Goal: Task Accomplishment & Management: Complete application form

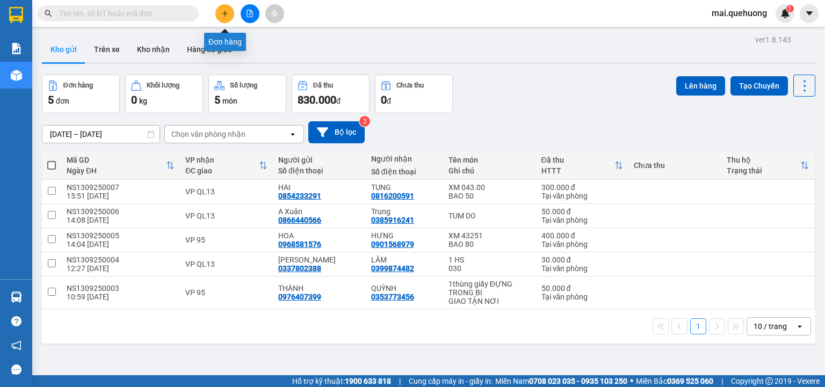
click at [229, 9] on button at bounding box center [225, 13] width 19 height 19
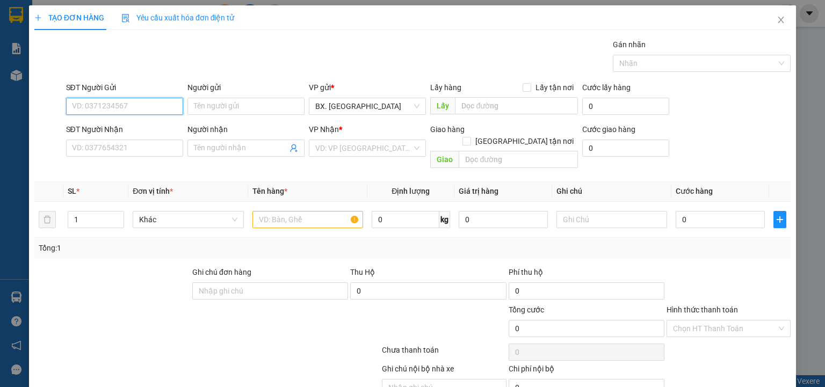
click at [125, 110] on input "SĐT Người Gửi" at bounding box center [124, 106] width 117 height 17
type input "0366664998"
click at [236, 109] on input "Người gửi" at bounding box center [246, 106] width 117 height 17
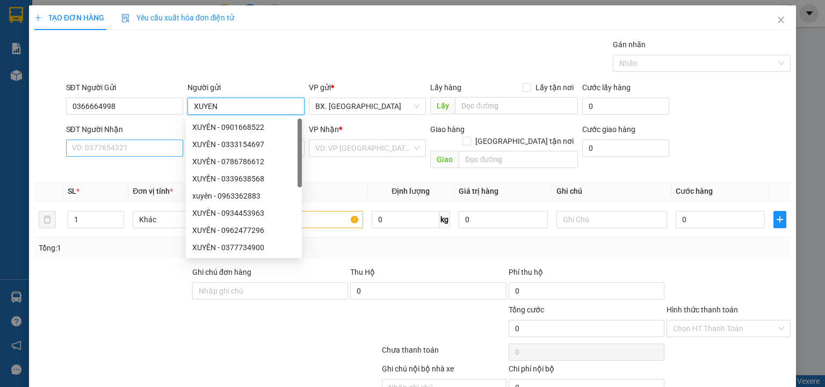
type input "XUYEN"
click at [134, 149] on input "SĐT Người Nhận" at bounding box center [124, 148] width 117 height 17
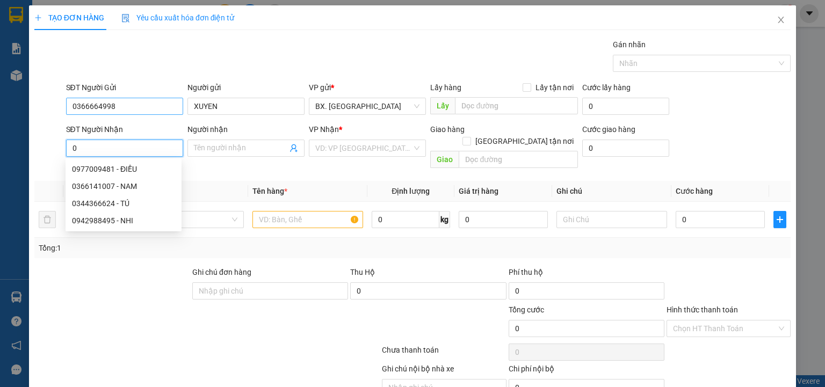
type input "0"
click at [79, 111] on input "0366664998" at bounding box center [124, 106] width 117 height 17
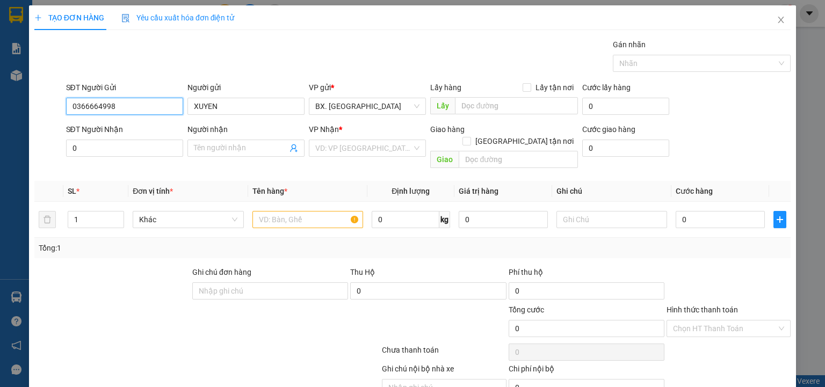
click at [87, 111] on input "0366664998" at bounding box center [124, 106] width 117 height 17
click at [96, 111] on input "0366664998" at bounding box center [124, 106] width 117 height 17
click at [128, 105] on input "0366664998" at bounding box center [124, 106] width 117 height 17
click at [126, 153] on input "0" at bounding box center [124, 148] width 117 height 17
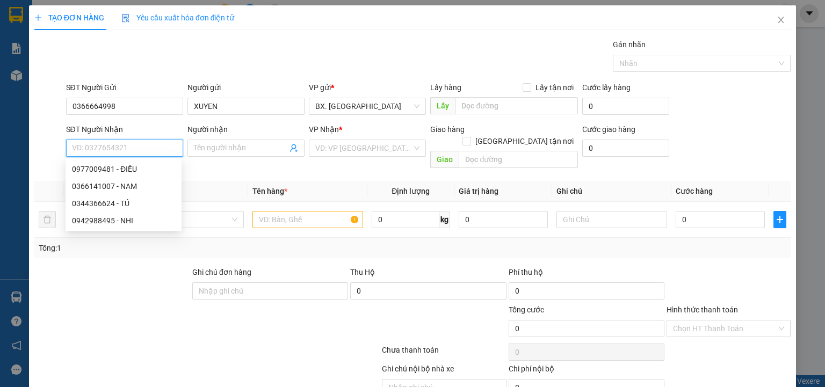
paste input "0366664998"
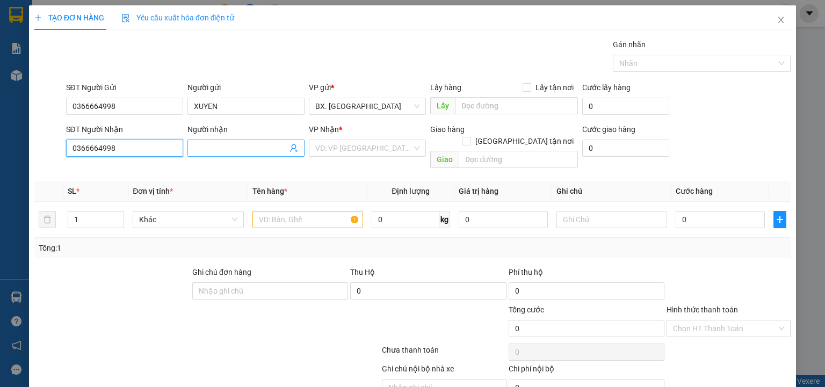
type input "0366664998"
click at [220, 147] on input "Người nhận" at bounding box center [241, 148] width 94 height 12
type input "XUYEN"
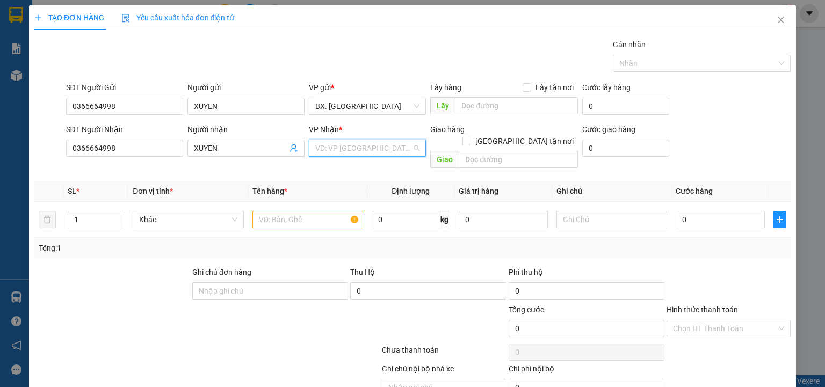
click at [363, 146] on input "search" at bounding box center [363, 148] width 97 height 16
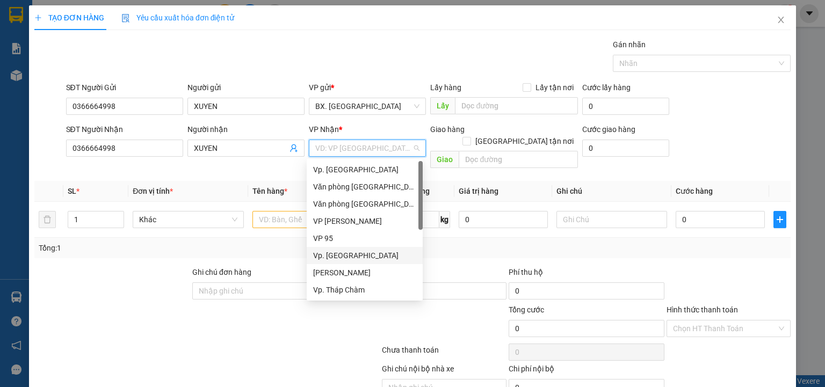
scroll to position [86, 0]
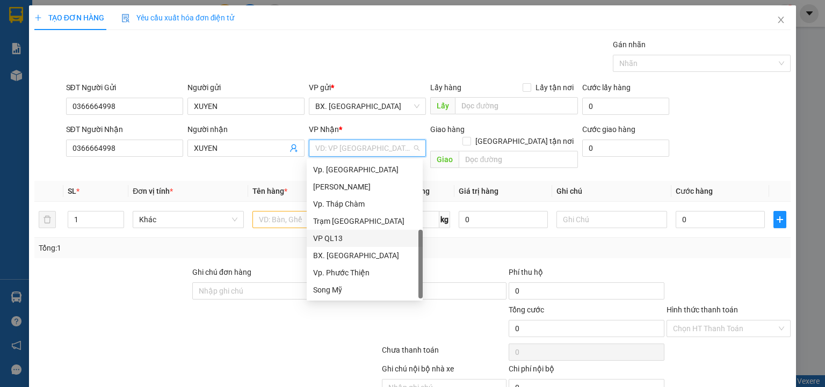
click at [342, 240] on div "VP QL13" at bounding box center [364, 239] width 103 height 12
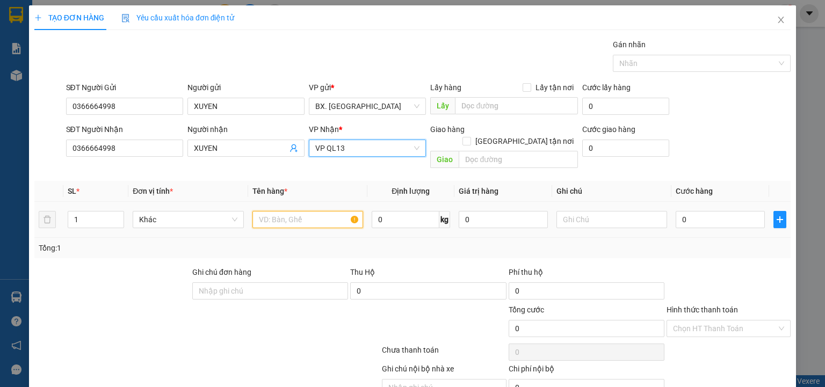
click at [301, 211] on input "text" at bounding box center [308, 219] width 111 height 17
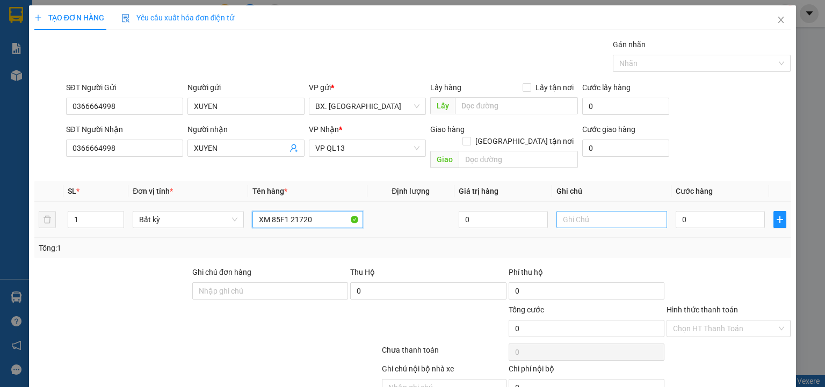
type input "XM 85F1 21720"
click at [580, 211] on input "text" at bounding box center [612, 219] width 111 height 17
type input "BAO 50"
click at [678, 213] on input "0" at bounding box center [720, 219] width 89 height 17
type input "3"
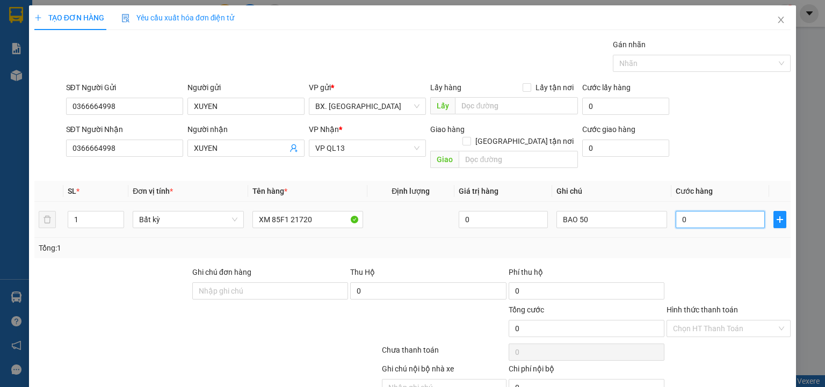
type input "3"
type input "30"
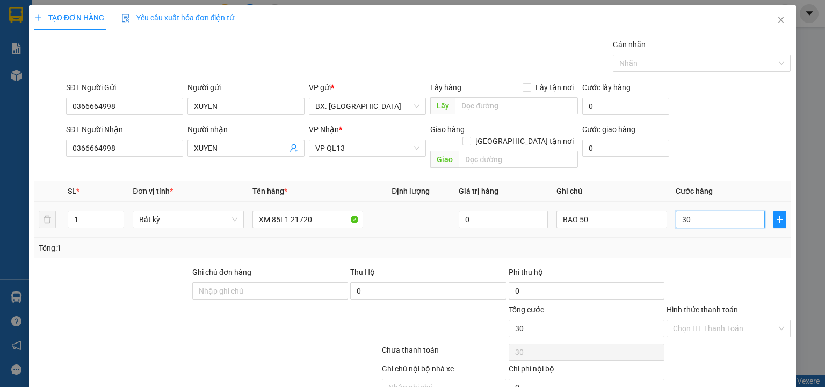
type input "300"
type input "3.000"
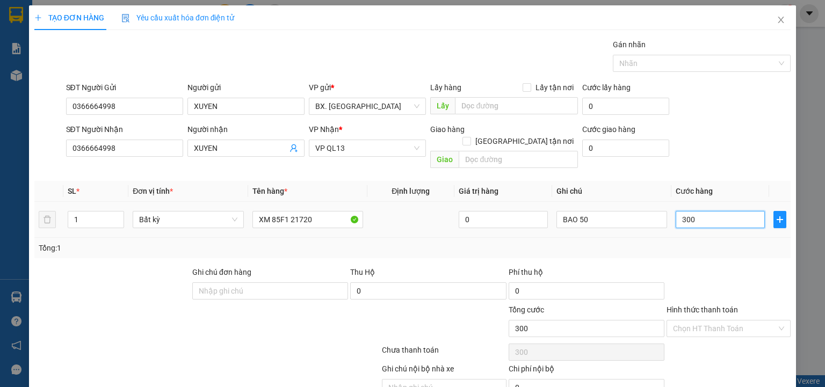
type input "3.000"
type input "30.000"
type input "300.000"
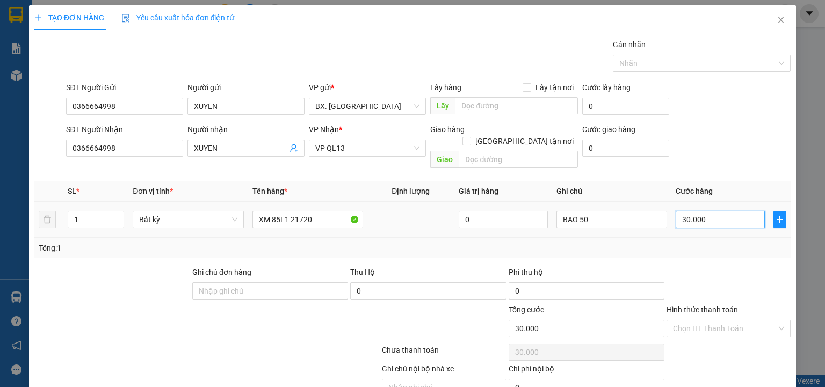
type input "300.000"
click at [737, 321] on input "Hình thức thanh toán" at bounding box center [725, 329] width 104 height 16
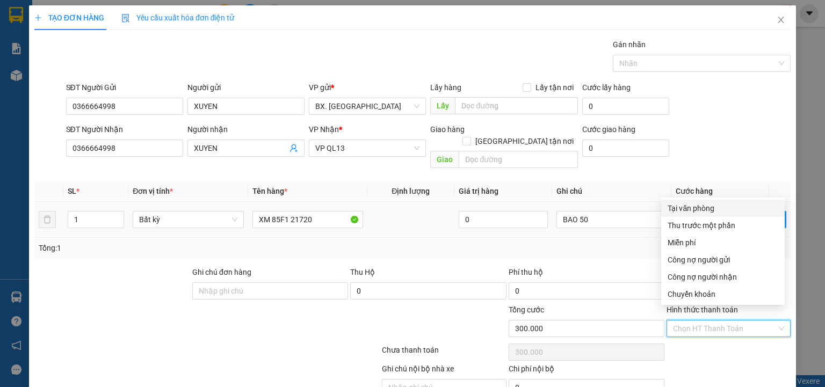
click at [710, 206] on div "Tại văn phòng" at bounding box center [723, 209] width 111 height 12
type input "0"
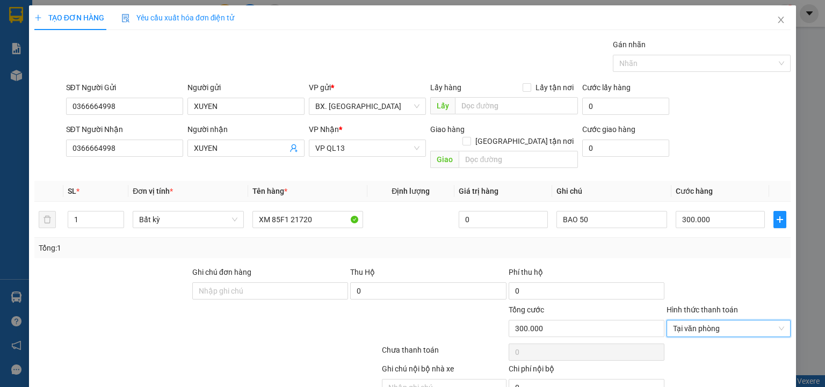
scroll to position [42, 0]
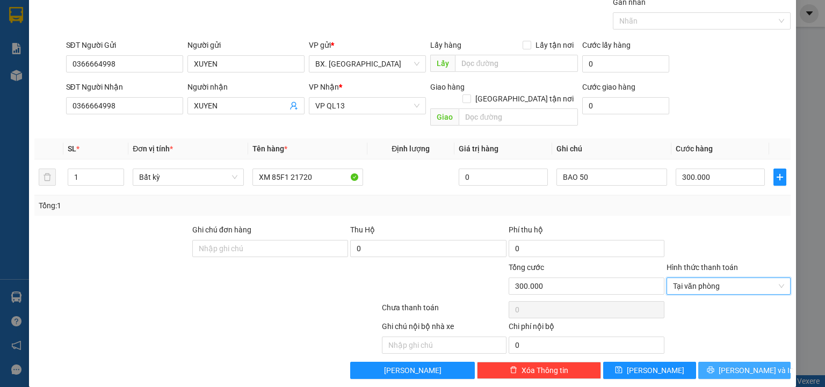
click at [715, 362] on button "[PERSON_NAME] và In" at bounding box center [745, 370] width 93 height 17
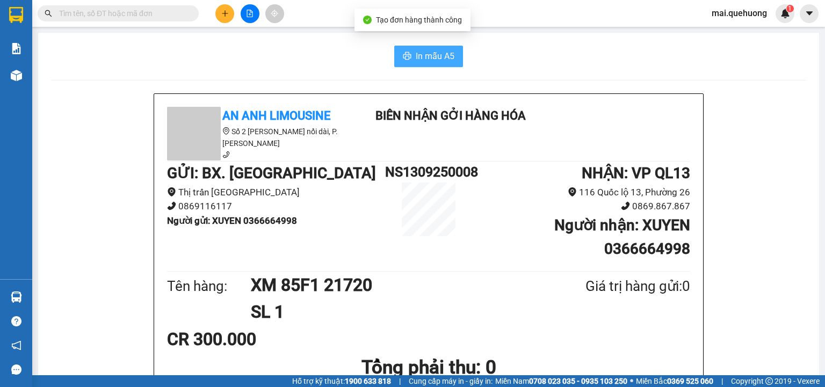
click at [423, 54] on span "In mẫu A5" at bounding box center [435, 55] width 39 height 13
click at [228, 13] on icon "plus" at bounding box center [225, 14] width 8 height 8
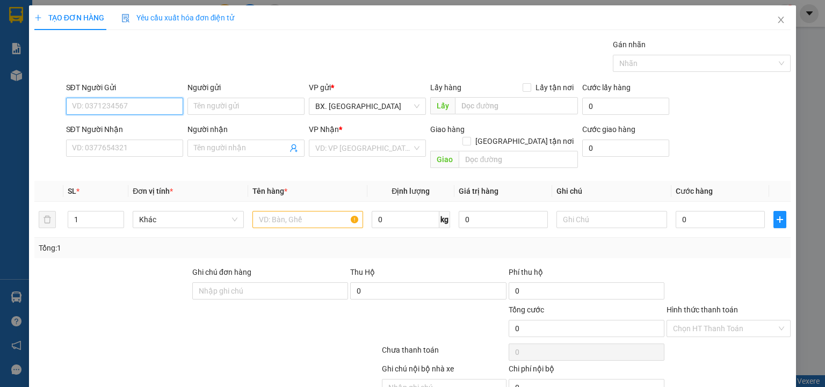
click at [113, 102] on input "SĐT Người Gửi" at bounding box center [124, 106] width 117 height 17
type input "0387705942"
click at [113, 127] on div "0387705942 - DUNG" at bounding box center [123, 127] width 103 height 12
type input "DUNG"
type input "0384276846"
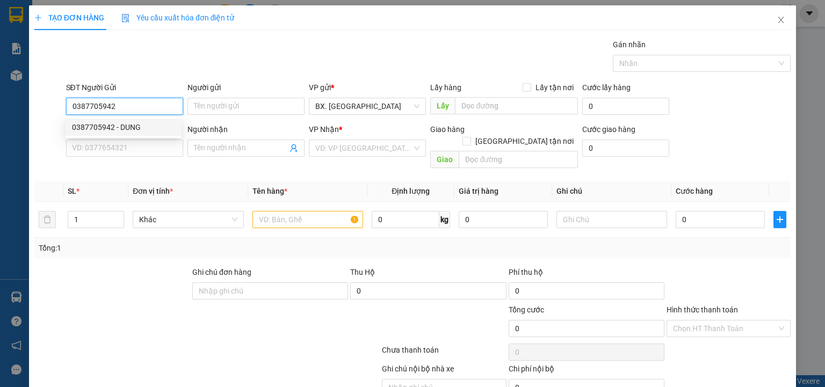
type input "LAM"
type input "50.000"
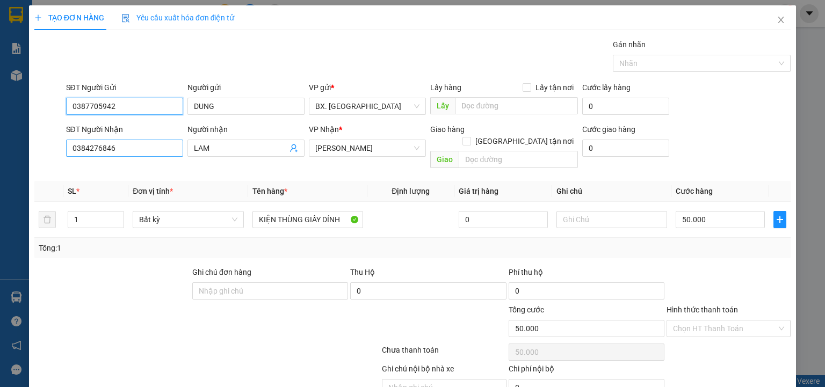
type input "0387705942"
click at [152, 145] on input "0384276846" at bounding box center [124, 148] width 117 height 17
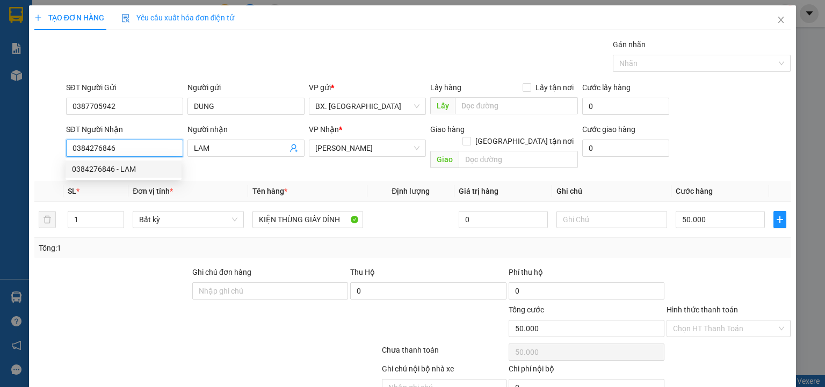
click at [150, 146] on input "0384276846" at bounding box center [124, 148] width 117 height 17
click at [154, 106] on input "0387705942" at bounding box center [124, 106] width 117 height 17
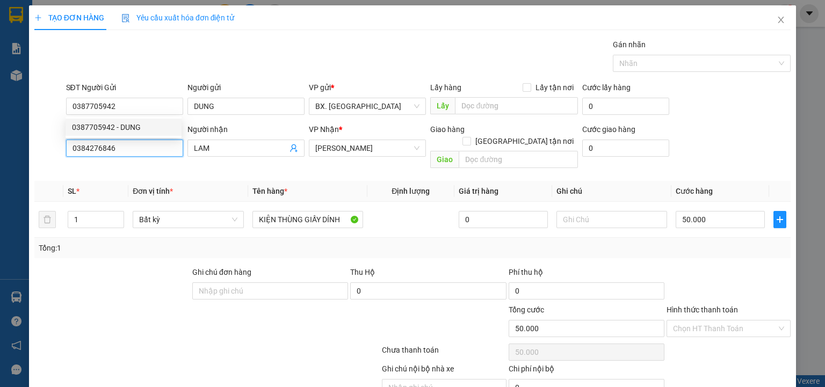
click at [138, 149] on input "0384276846" at bounding box center [124, 148] width 117 height 17
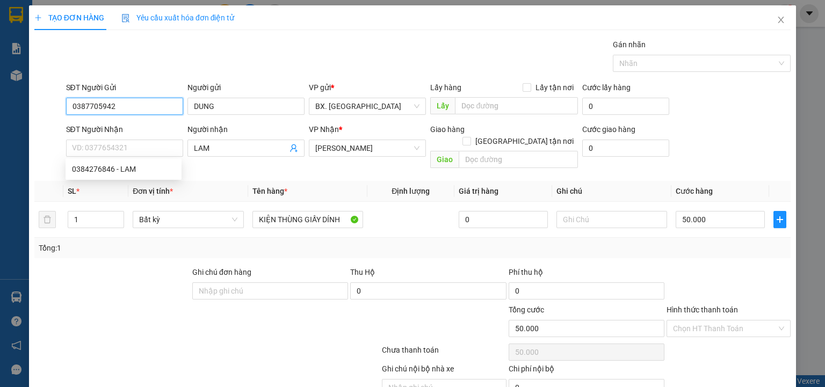
click at [139, 104] on input "0387705942" at bounding box center [124, 106] width 117 height 17
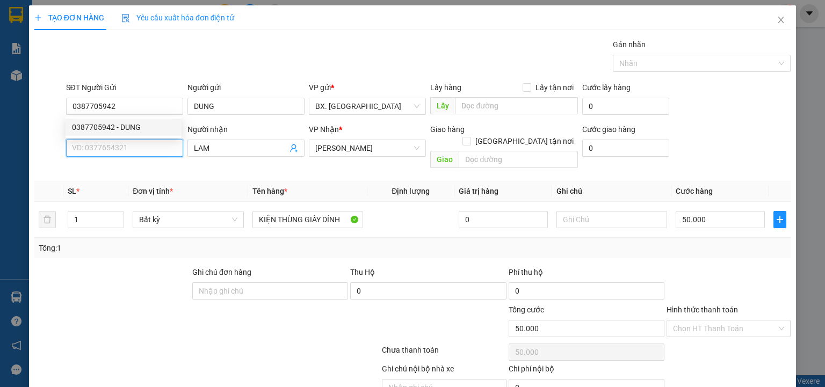
click at [112, 147] on input "SĐT Người Nhận" at bounding box center [124, 148] width 117 height 17
paste input "0387705942"
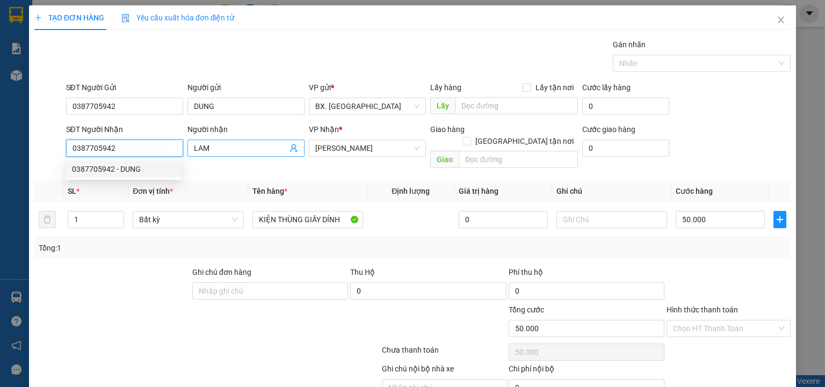
type input "0387705942"
drag, startPoint x: 211, startPoint y: 146, endPoint x: 157, endPoint y: 149, distance: 54.3
click at [157, 149] on div "SĐT Người Nhận 0387705942 Người nhận [PERSON_NAME] VP Nhận * An [PERSON_NAME] h…" at bounding box center [429, 148] width 730 height 49
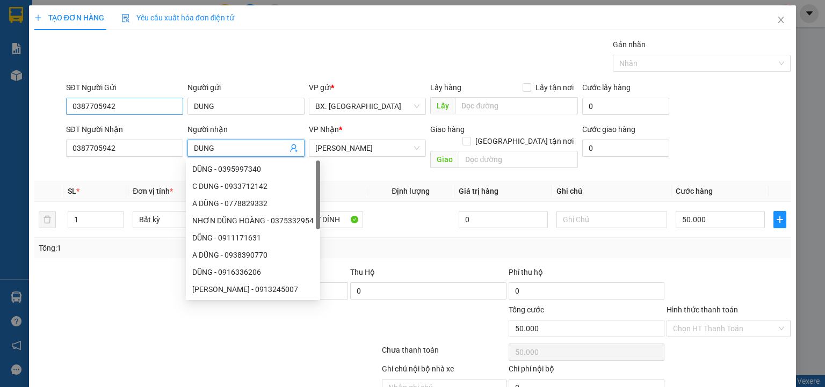
type input "DUNG"
click at [130, 104] on input "0387705942" at bounding box center [124, 106] width 117 height 17
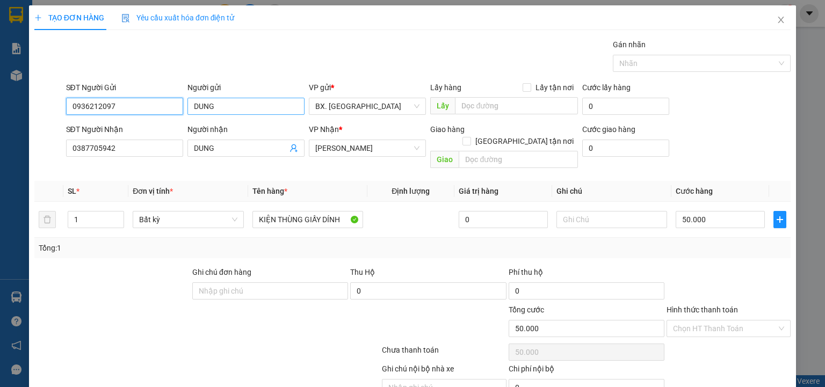
type input "0936212097"
click at [219, 106] on input "DUNG" at bounding box center [246, 106] width 117 height 17
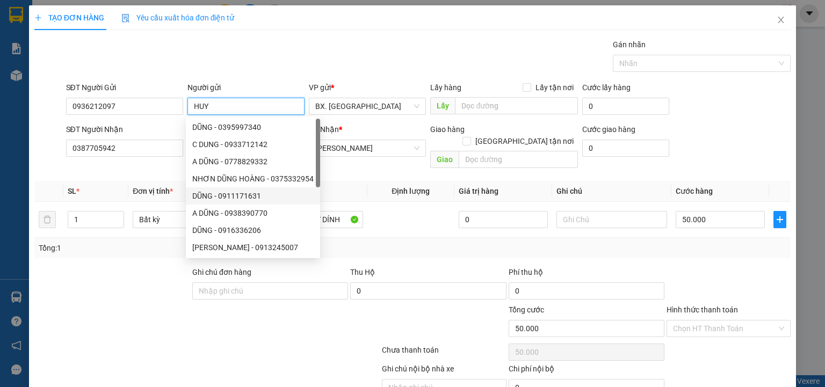
type input "HUY"
drag, startPoint x: 134, startPoint y: 270, endPoint x: 216, endPoint y: 242, distance: 85.8
click at [148, 267] on div at bounding box center [112, 286] width 158 height 38
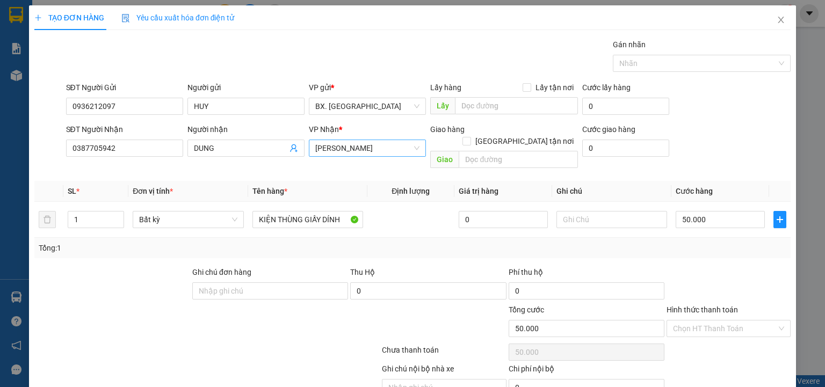
click at [383, 142] on span "[PERSON_NAME]" at bounding box center [367, 148] width 104 height 16
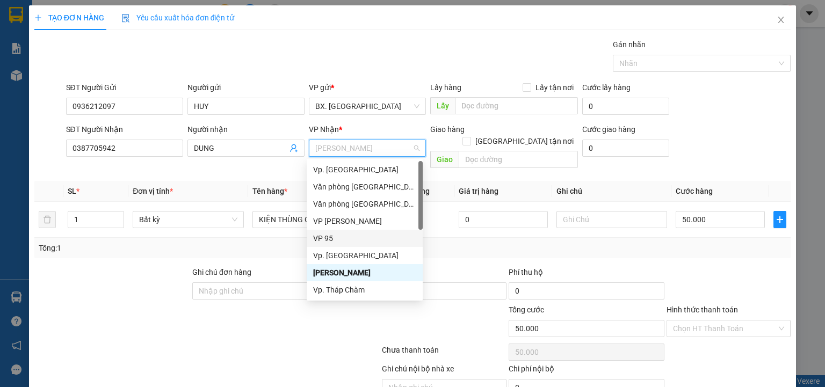
click at [357, 238] on div "VP 95" at bounding box center [364, 239] width 103 height 12
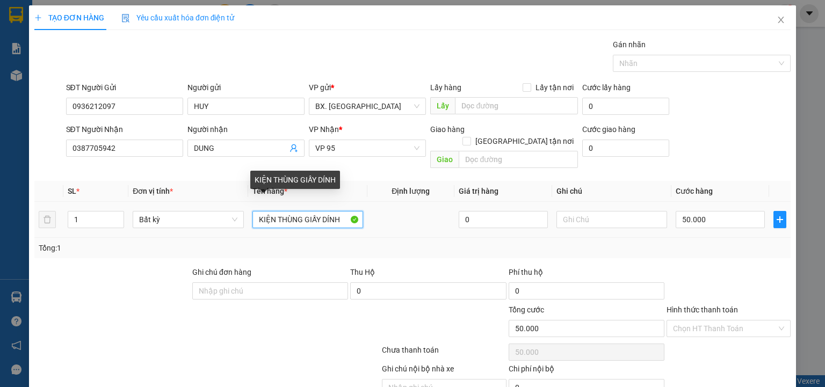
drag, startPoint x: 338, startPoint y: 211, endPoint x: 138, endPoint y: 185, distance: 202.0
click at [138, 185] on table "SL * Đơn vị tính * Tên hàng * Định lượng Giá trị hàng Ghi chú Cước hàng 1 Bất k…" at bounding box center [412, 209] width 757 height 57
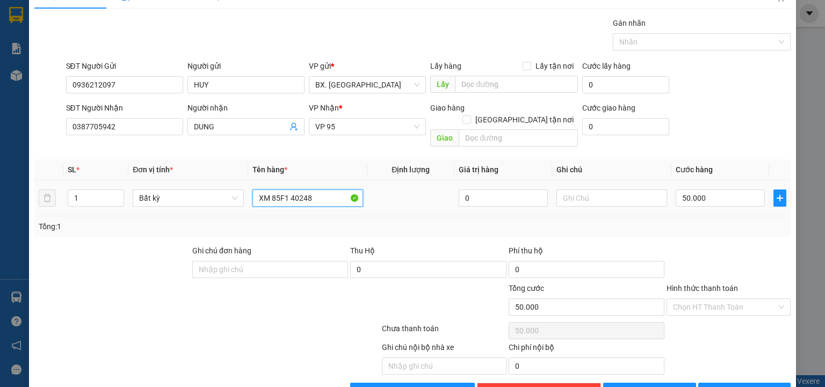
scroll to position [42, 0]
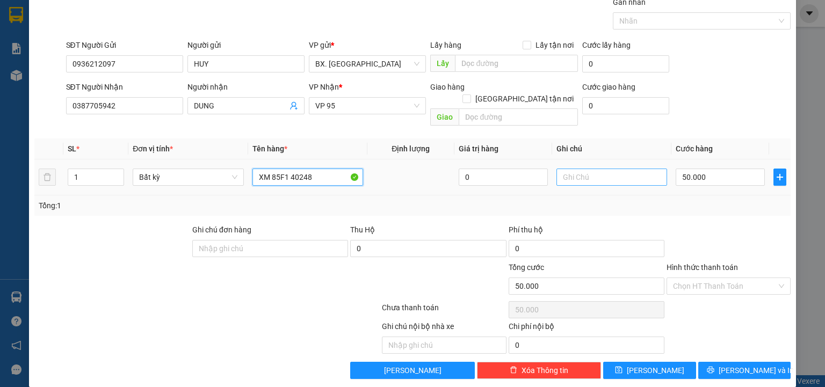
type input "XM 85F1 40248"
click at [599, 169] on input "text" at bounding box center [612, 177] width 111 height 17
type input "BAO 50"
click at [698, 169] on input "50.000" at bounding box center [720, 177] width 89 height 17
type input "3"
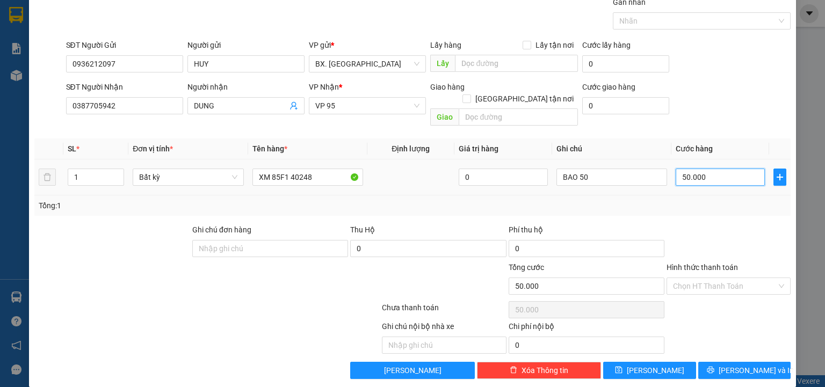
type input "3"
type input "30"
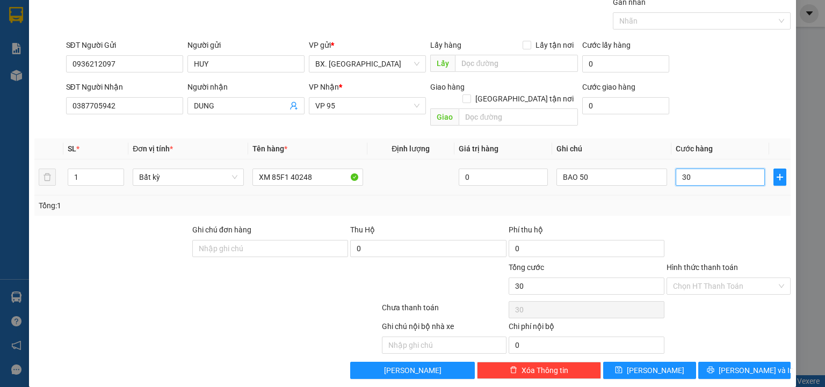
type input "300"
type input "3.000"
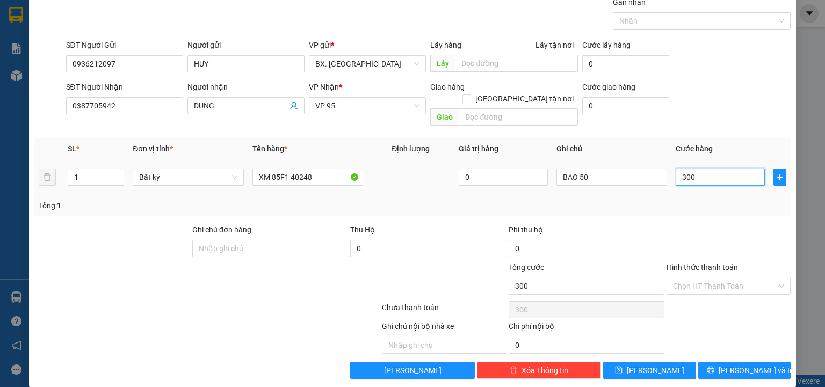
type input "3.000"
type input "30.000"
type input "300.000"
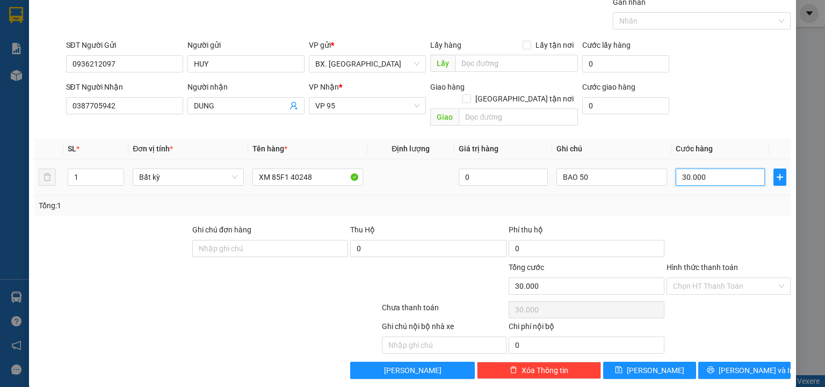
type input "300.000"
click at [681, 279] on input "Hình thức thanh toán" at bounding box center [725, 286] width 104 height 16
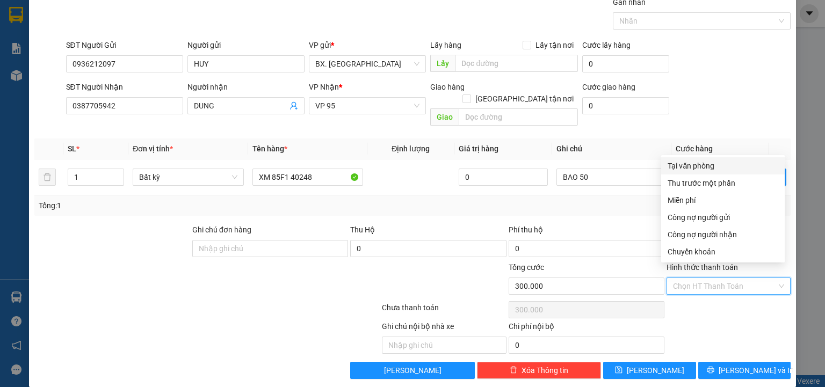
click at [713, 173] on div "Tại văn phòng" at bounding box center [724, 165] width 124 height 17
type input "0"
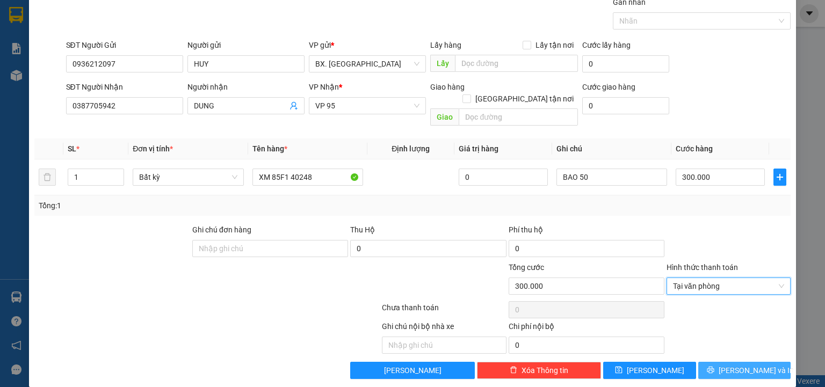
click at [737, 365] on span "[PERSON_NAME] và In" at bounding box center [756, 371] width 75 height 12
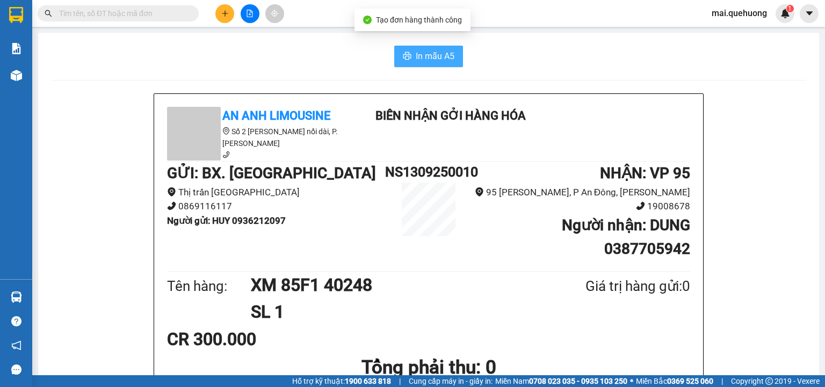
click at [416, 61] on span "In mẫu A5" at bounding box center [435, 55] width 39 height 13
